Goal: Task Accomplishment & Management: Use online tool/utility

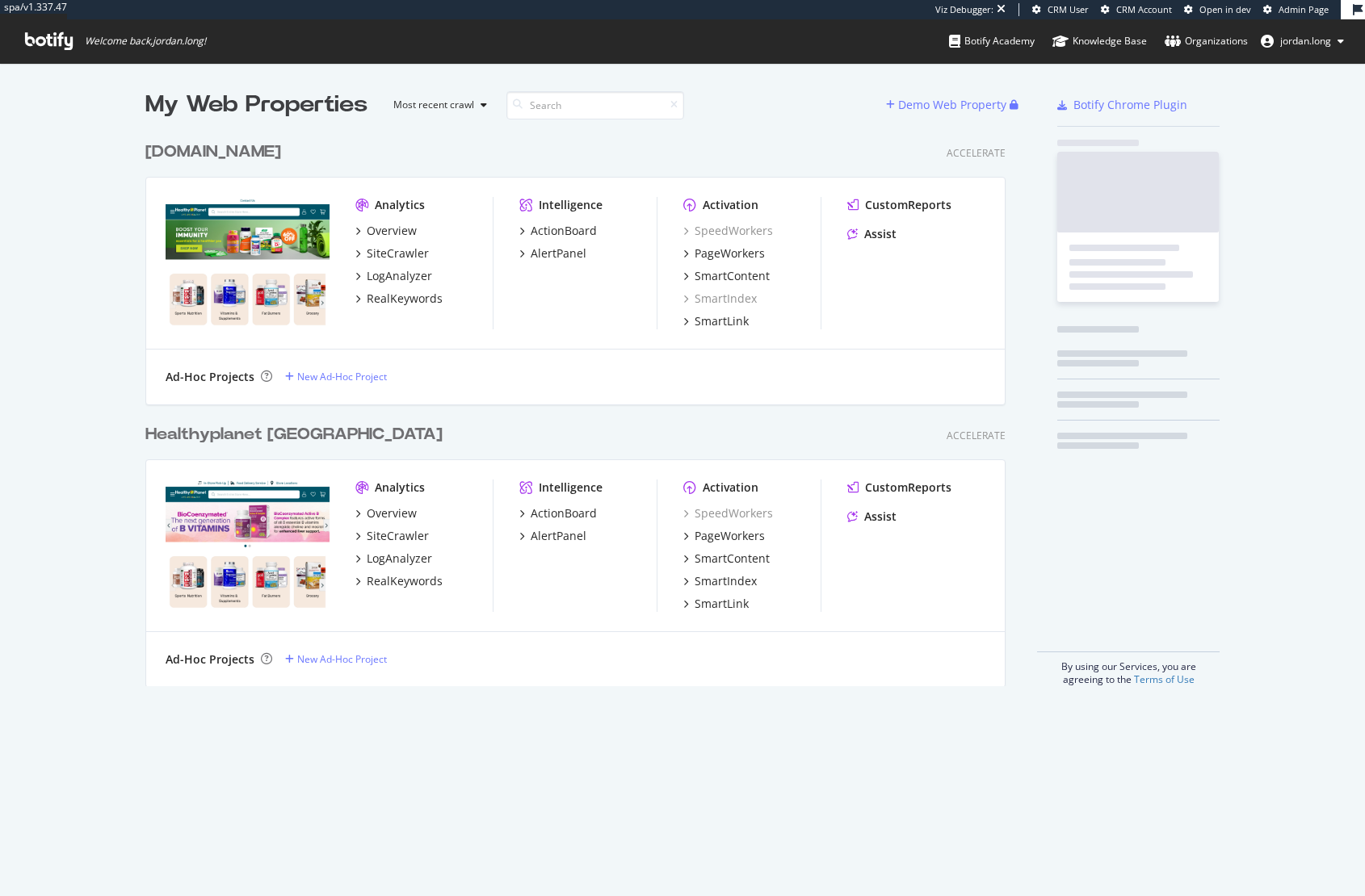
scroll to position [553, 861]
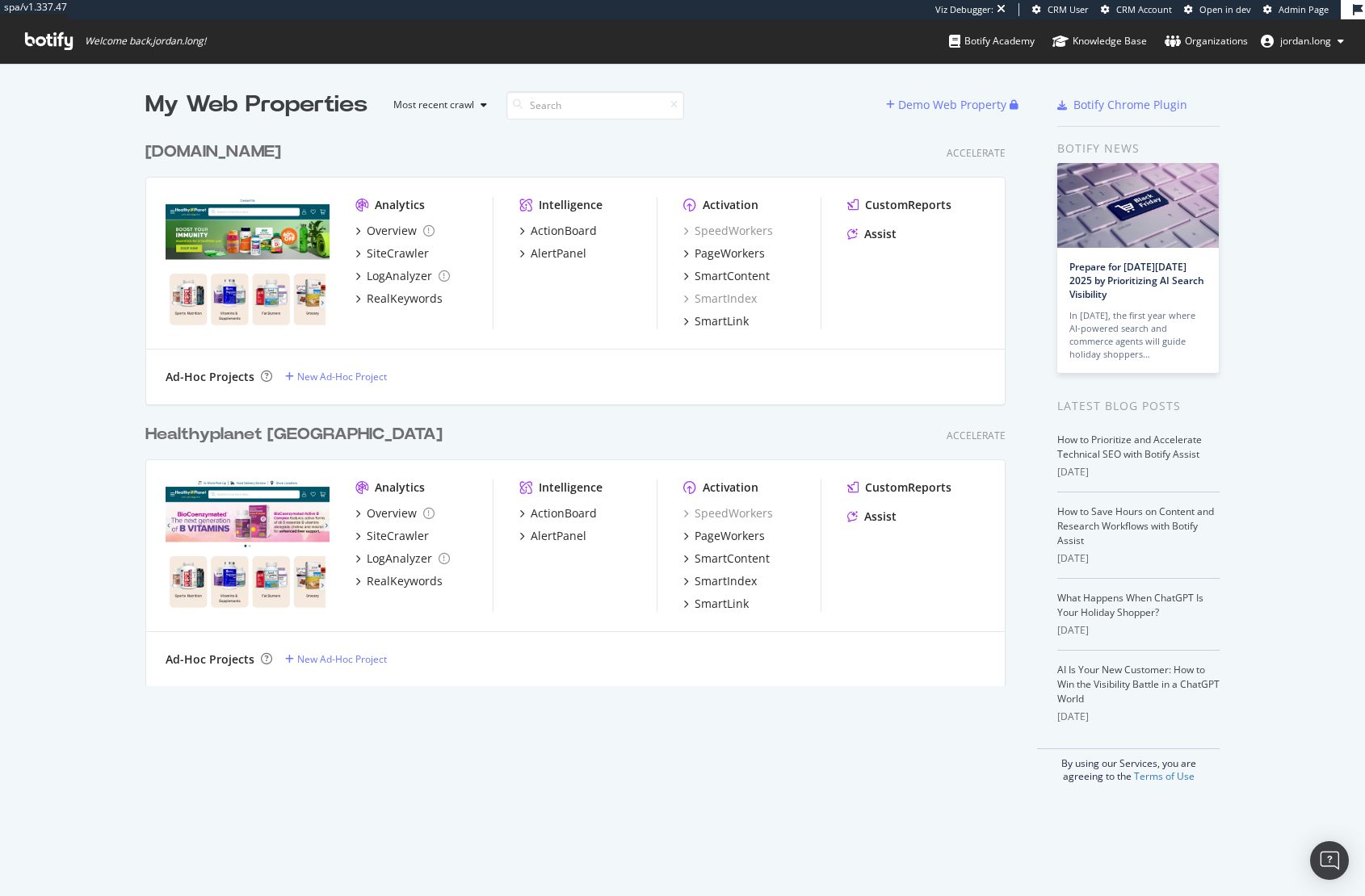
click at [221, 431] on div "Healthyplanet [GEOGRAPHIC_DATA]" at bounding box center [294, 435] width 297 height 24
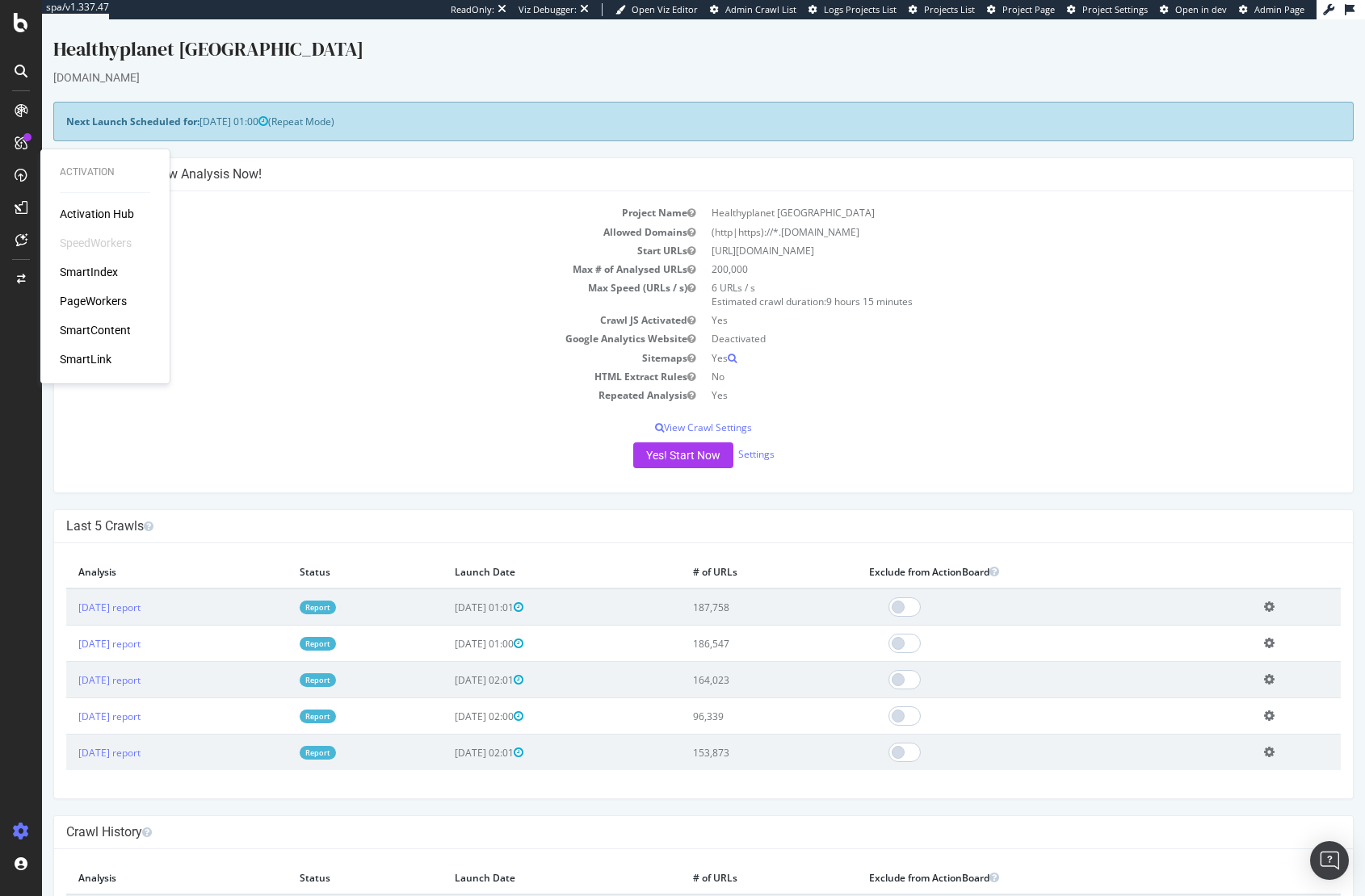
click at [108, 302] on div "PageWorkers" at bounding box center [93, 301] width 67 height 16
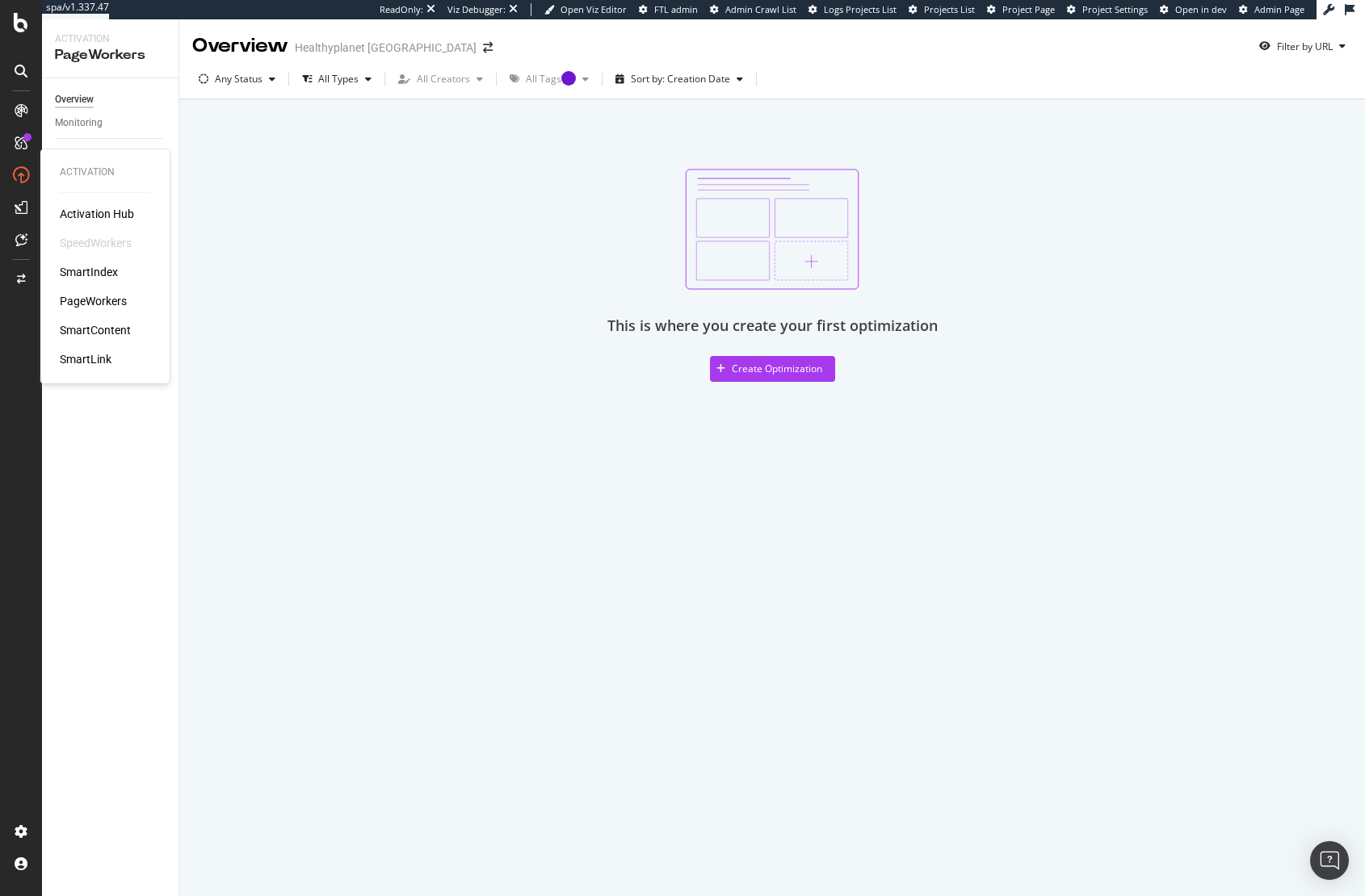
click at [90, 331] on div "SmartContent" at bounding box center [95, 330] width 71 height 16
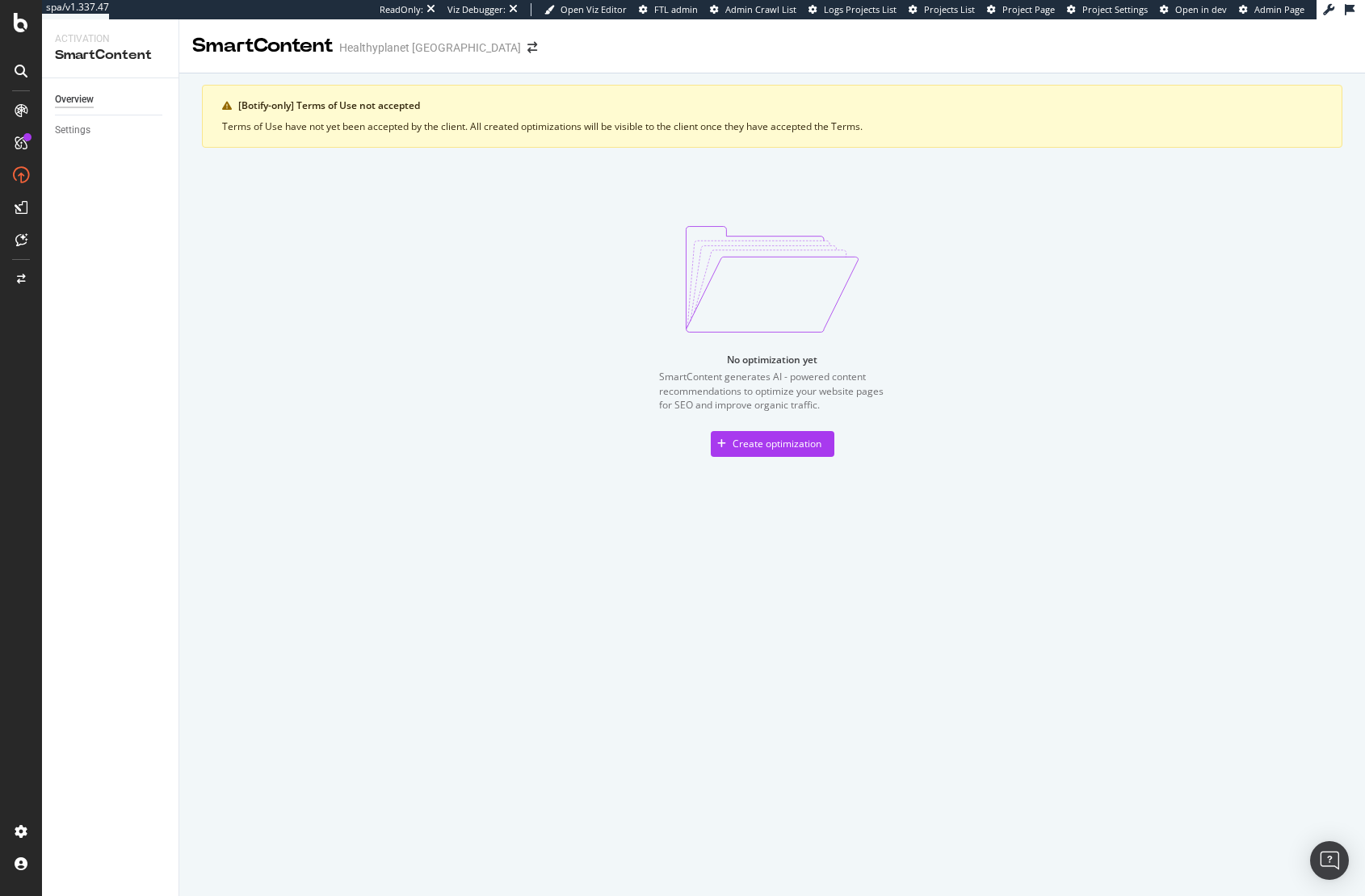
click at [376, 107] on div "[Botify-only] Terms of Use not accepted" at bounding box center [780, 105] width 1084 height 14
click at [379, 122] on div "Terms of Use have not yet been accepted by the client. All created optimization…" at bounding box center [771, 126] width 1100 height 14
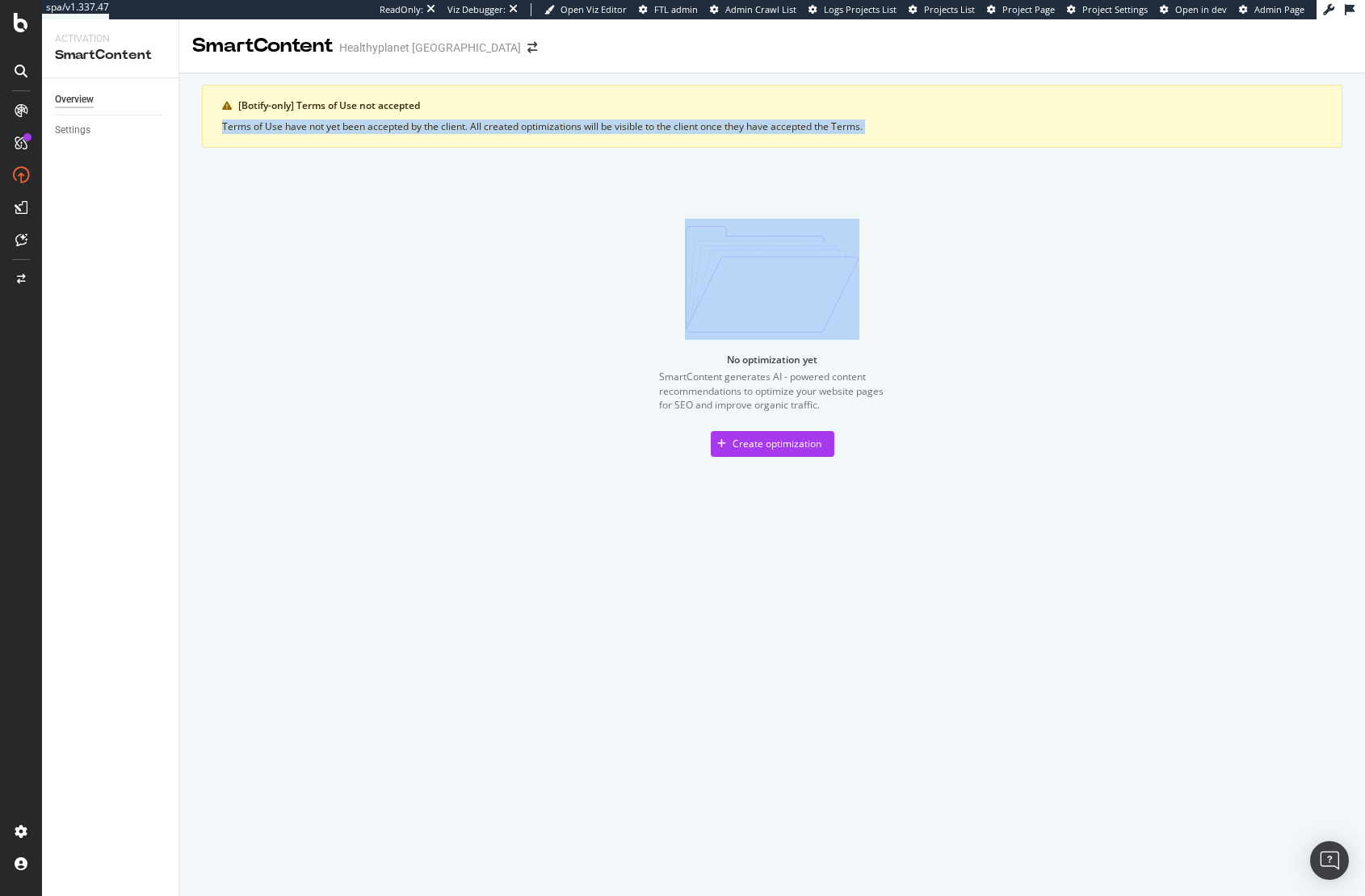
click at [379, 122] on div "Terms of Use have not yet been accepted by the client. All created optimization…" at bounding box center [771, 126] width 1100 height 14
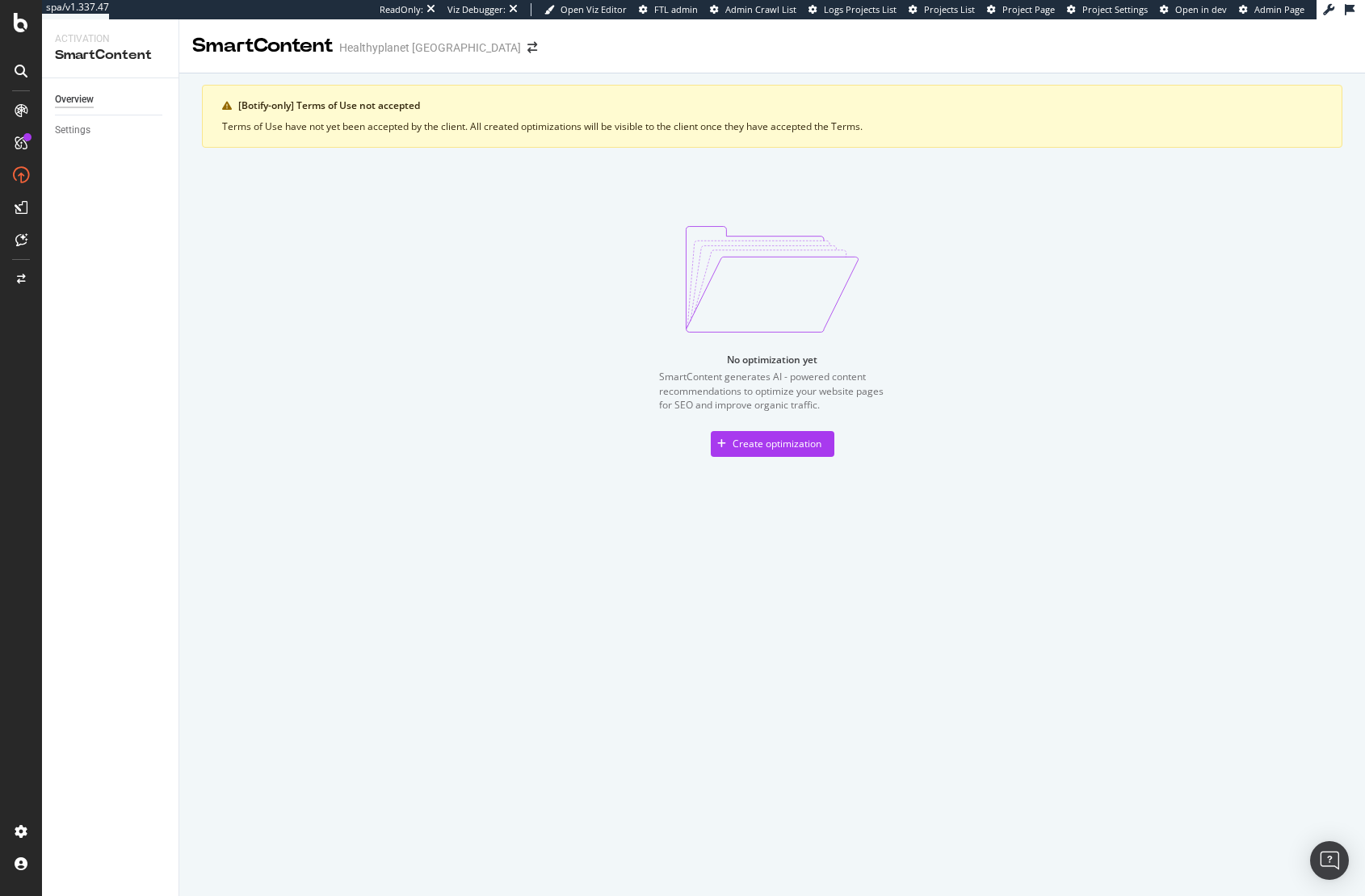
click at [408, 269] on div "No optimization yet SmartContent generates AI - powered content recommendations…" at bounding box center [771, 338] width 1140 height 238
click at [775, 448] on div "Create optimization" at bounding box center [777, 443] width 89 height 13
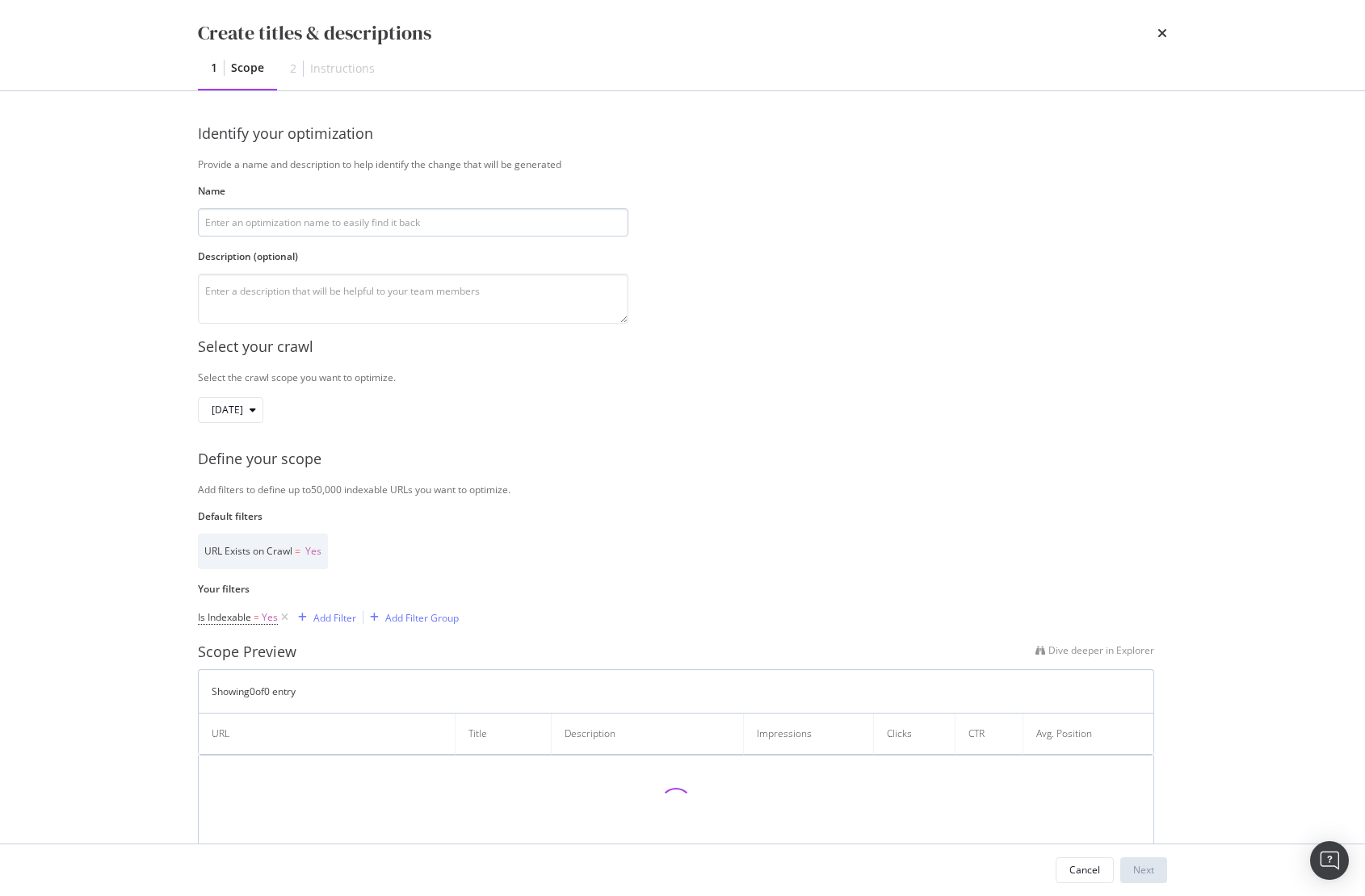
click at [240, 223] on input "modal" at bounding box center [413, 223] width 430 height 29
click at [286, 621] on icon "modal" at bounding box center [285, 617] width 13 height 16
click at [540, 548] on div "URL Exists on Crawl = Yes" at bounding box center [676, 551] width 956 height 35
click at [1163, 34] on icon "times" at bounding box center [1163, 33] width 10 height 13
